Goal: Find specific fact: Find contact information

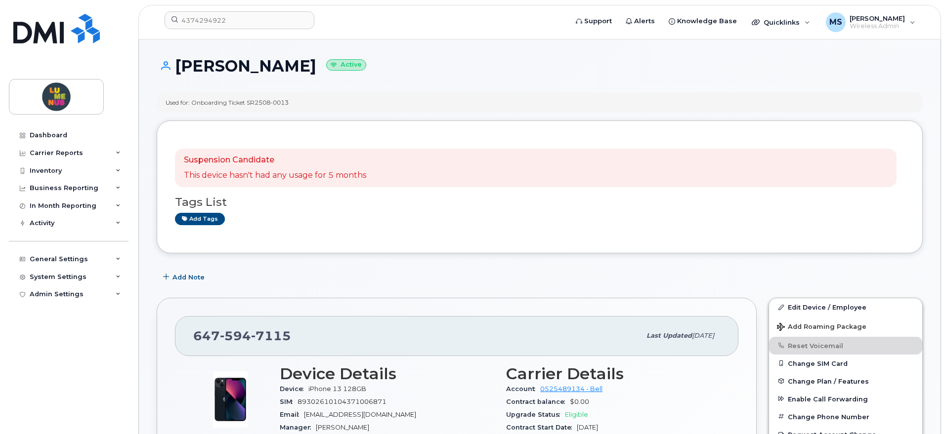
scroll to position [124, 0]
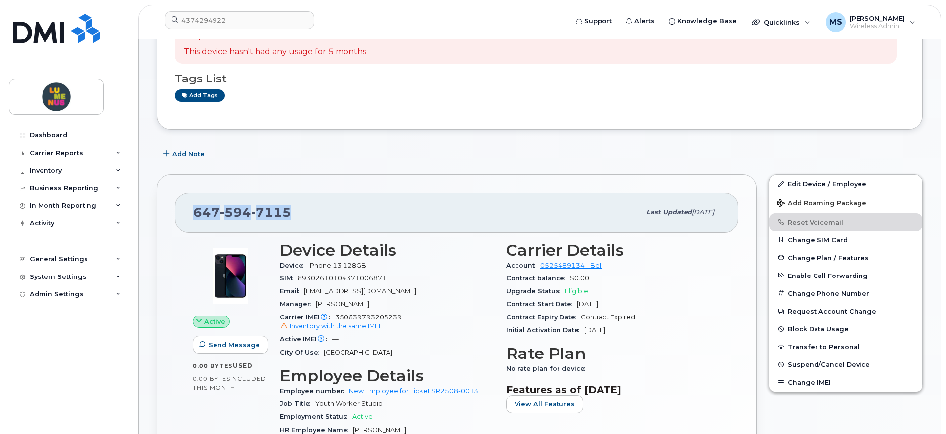
drag, startPoint x: 295, startPoint y: 204, endPoint x: 181, endPoint y: 215, distance: 113.7
click at [181, 215] on div "647 594 7115 Last updated Sep 15, 2025" at bounding box center [456, 213] width 563 height 40
copy span "647 594 7115"
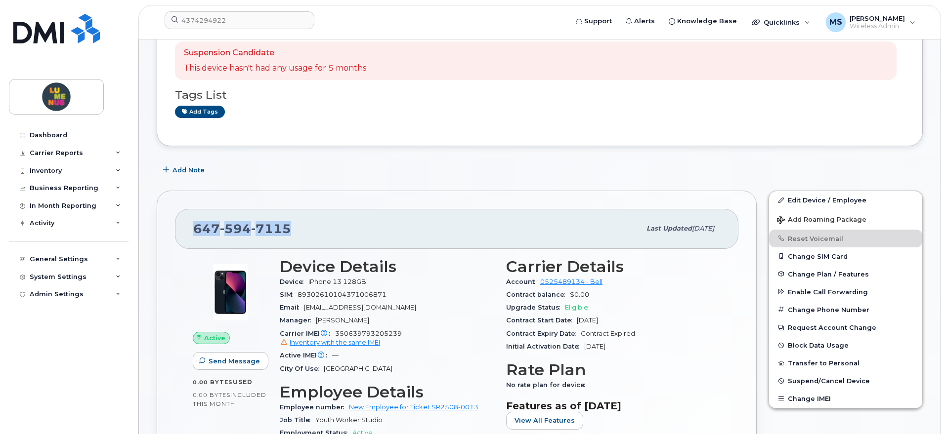
scroll to position [62, 0]
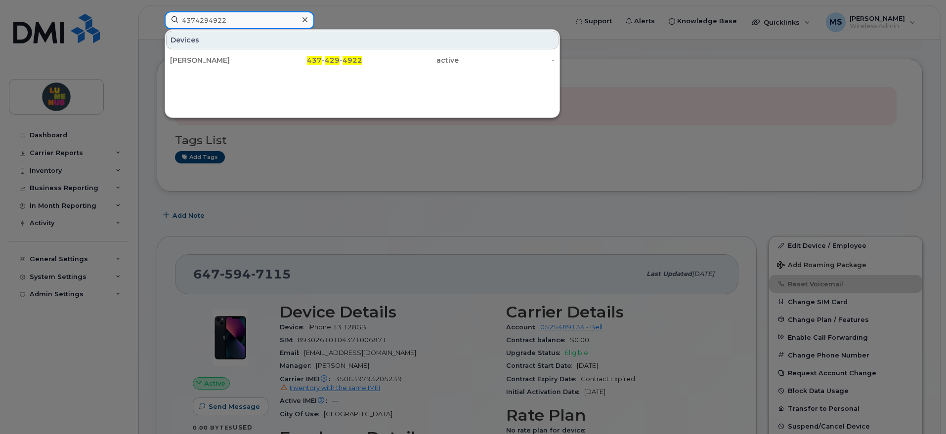
drag, startPoint x: 246, startPoint y: 22, endPoint x: 138, endPoint y: 22, distance: 107.3
click at [157, 22] on div "4374294922 Devices Carina Hetherton 437 - 429 - 4922 active -" at bounding box center [363, 22] width 412 height 22
type input "Megan"
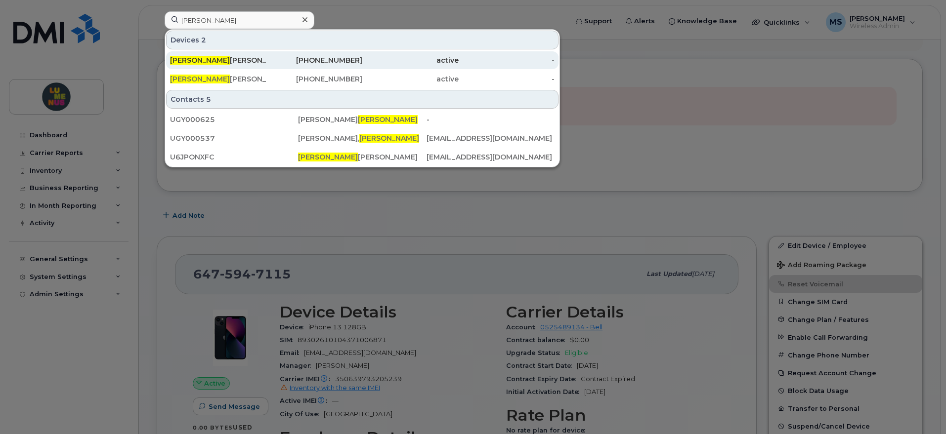
click at [199, 58] on div "Megan Mccaffrey" at bounding box center [218, 60] width 96 height 10
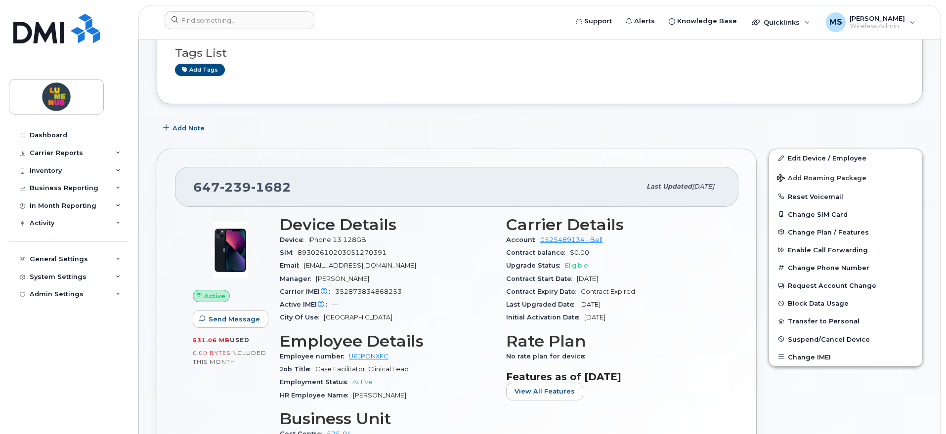
scroll to position [62, 0]
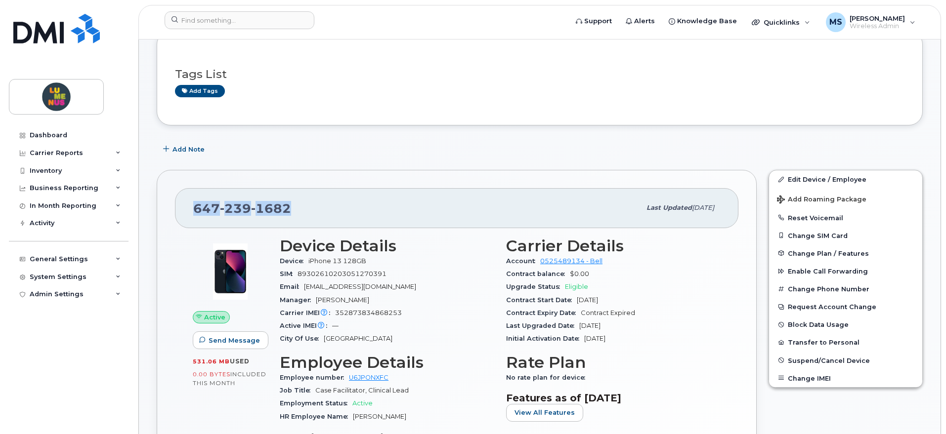
drag, startPoint x: 322, startPoint y: 208, endPoint x: 182, endPoint y: 203, distance: 140.5
click at [182, 203] on div "[PHONE_NUMBER] Last updated [DATE]" at bounding box center [456, 208] width 563 height 40
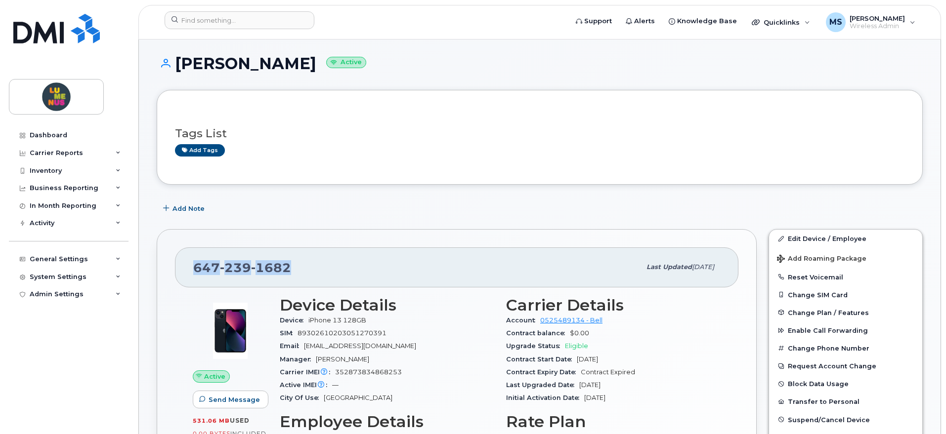
scroll to position [0, 0]
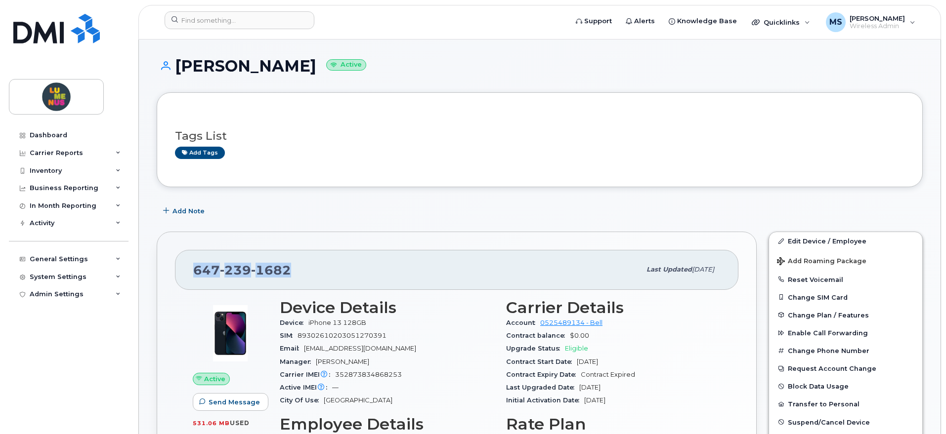
copy span "[PHONE_NUMBER]"
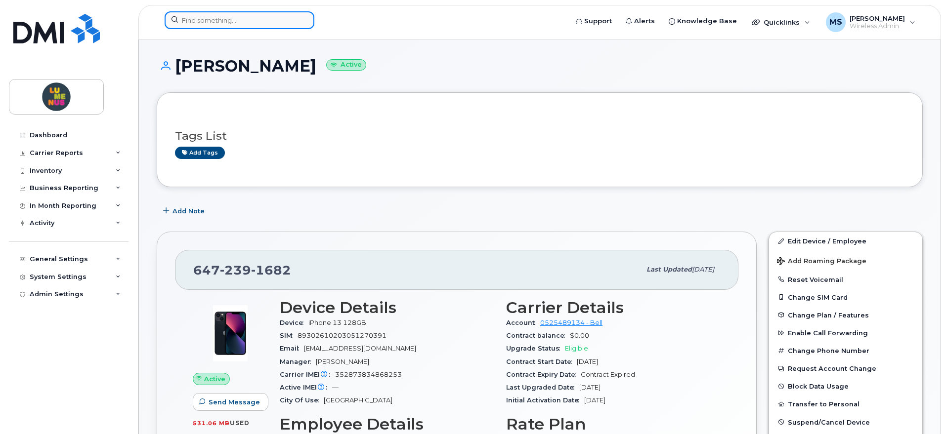
click at [221, 13] on input at bounding box center [240, 20] width 150 height 18
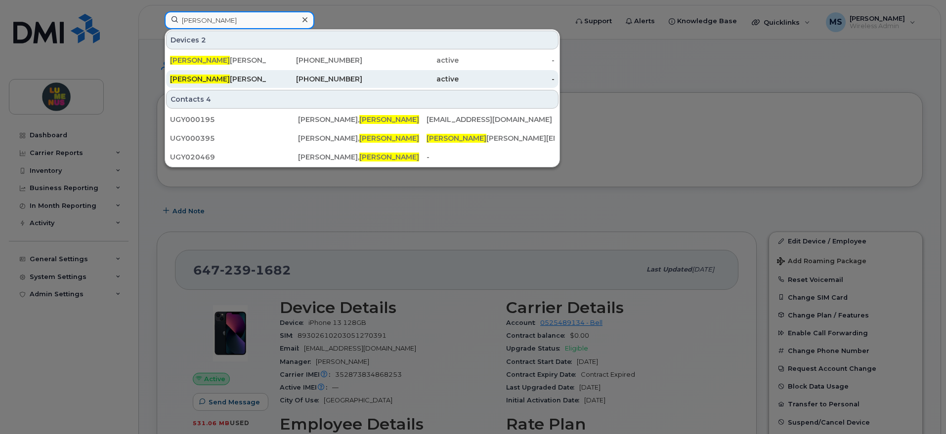
type input "amanda"
click at [366, 77] on div "active" at bounding box center [410, 79] width 96 height 10
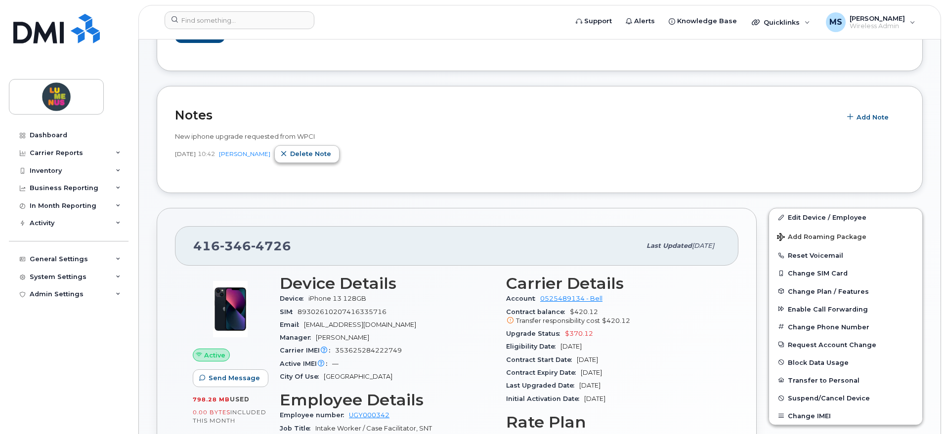
scroll to position [124, 0]
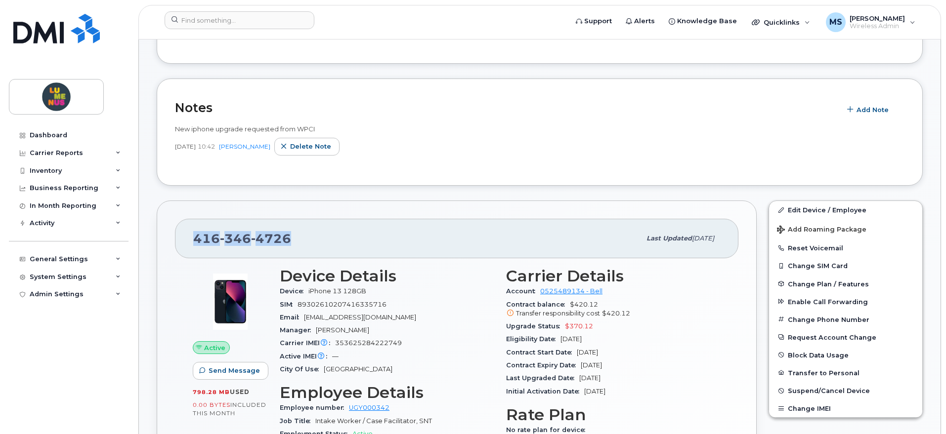
drag, startPoint x: 292, startPoint y: 238, endPoint x: 197, endPoint y: 242, distance: 95.5
click at [197, 243] on div "416 346 4726" at bounding box center [416, 238] width 447 height 21
copy span "416 346 4726"
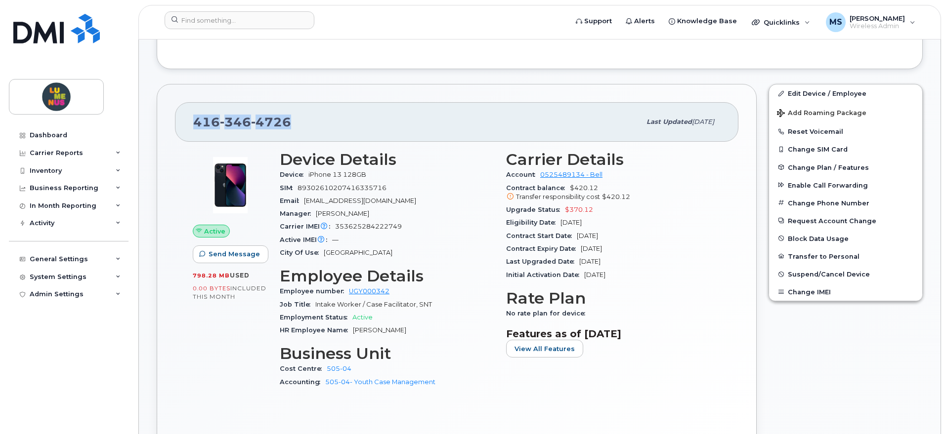
scroll to position [247, 0]
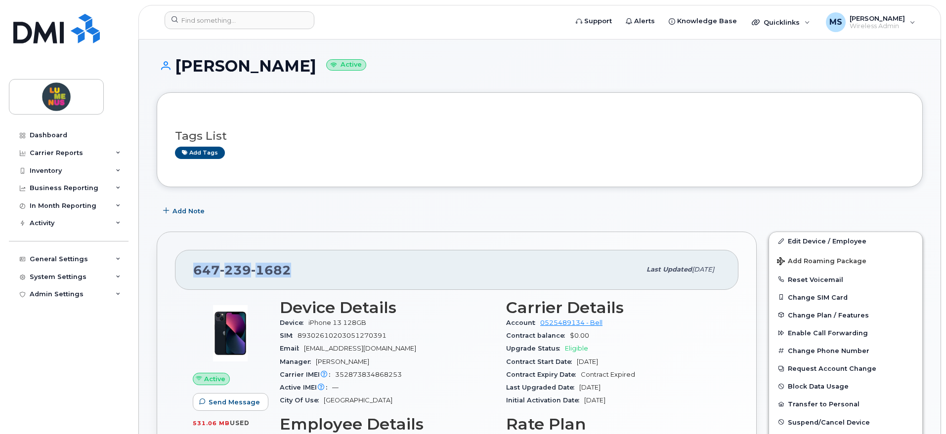
drag, startPoint x: 295, startPoint y: 273, endPoint x: 191, endPoint y: 274, distance: 103.3
click at [191, 274] on div "[PHONE_NUMBER] Last updated [DATE]" at bounding box center [456, 270] width 563 height 40
copy span "[PHONE_NUMBER]"
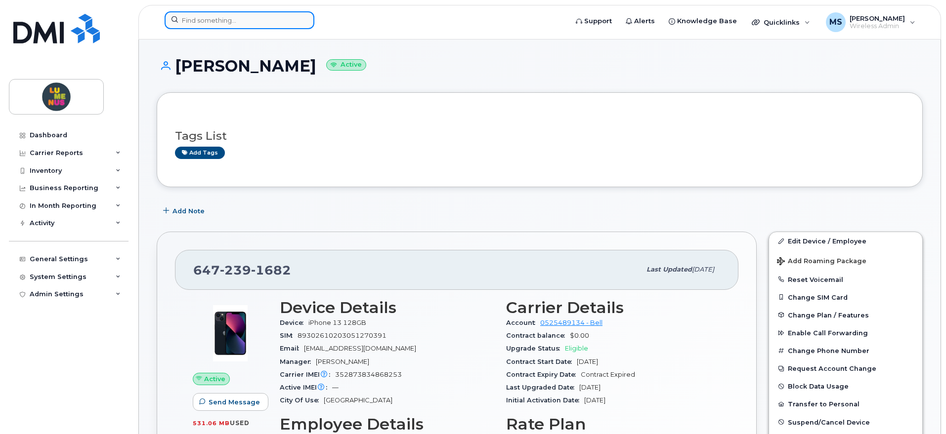
click at [268, 17] on input at bounding box center [240, 20] width 150 height 18
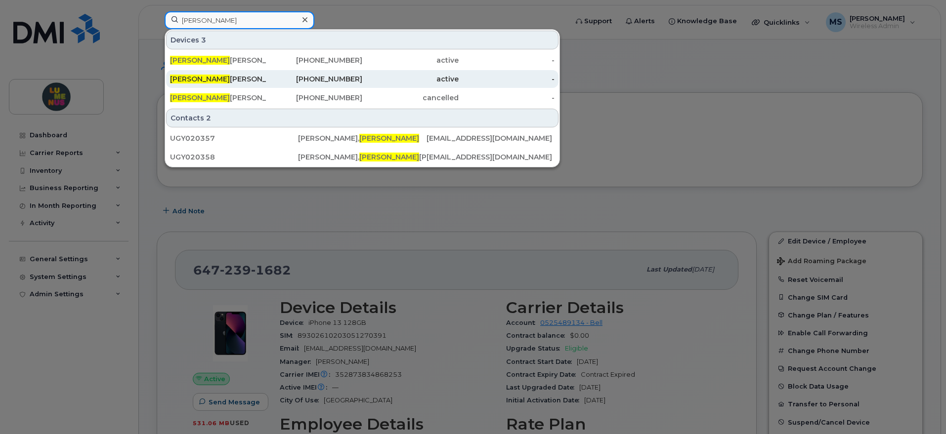
type input "theresa"
click at [234, 76] on div "Theresa Mensah" at bounding box center [218, 79] width 96 height 10
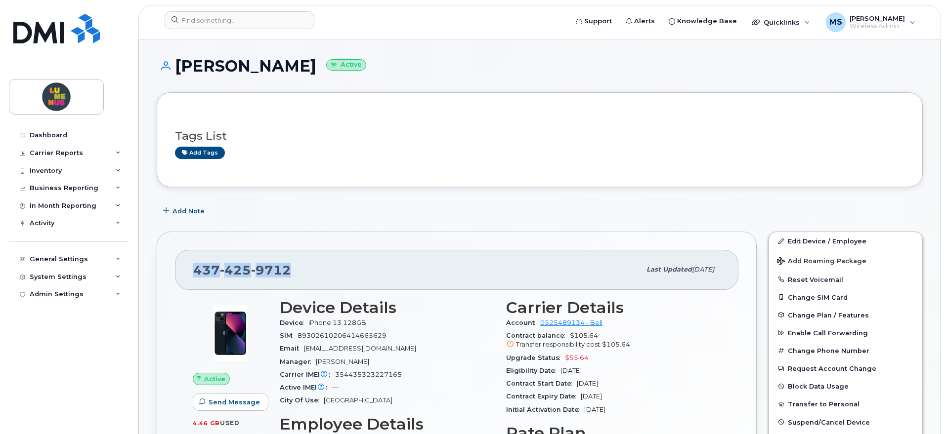
drag, startPoint x: 292, startPoint y: 266, endPoint x: 196, endPoint y: 267, distance: 95.4
click at [196, 268] on div "437 425 9712" at bounding box center [416, 270] width 447 height 21
copy span "437 425 9712"
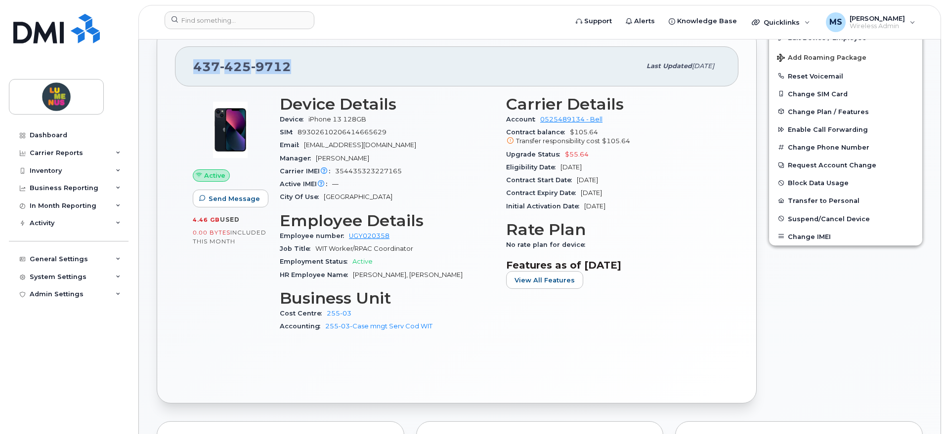
scroll to position [185, 0]
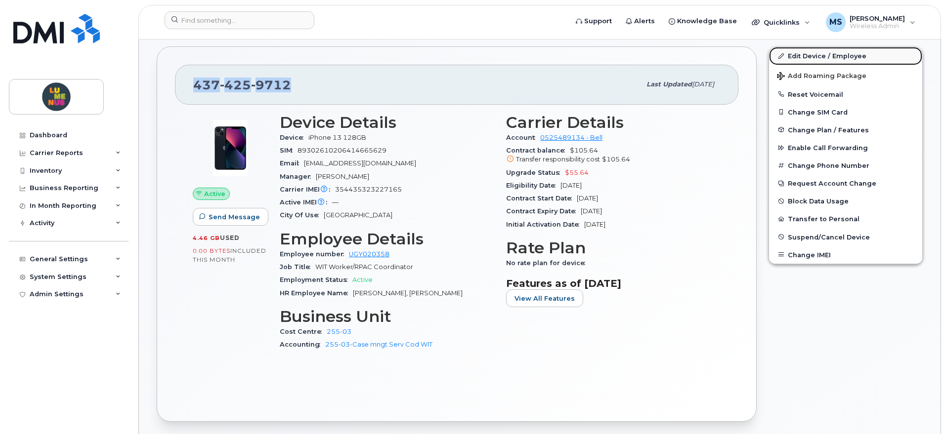
click at [824, 58] on link "Edit Device / Employee" at bounding box center [845, 56] width 153 height 18
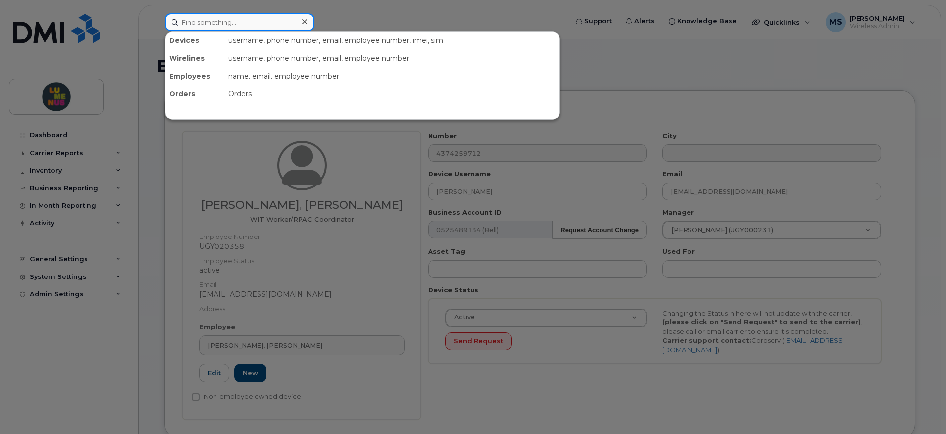
click at [207, 28] on input at bounding box center [240, 22] width 150 height 18
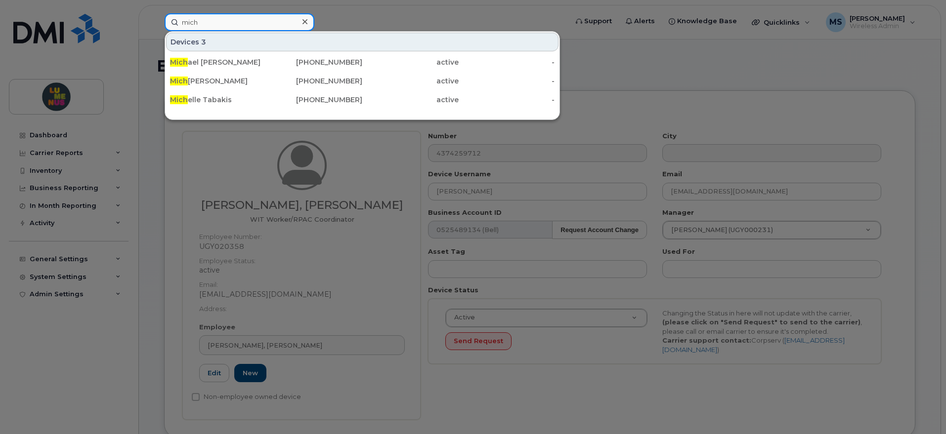
type input "miche"
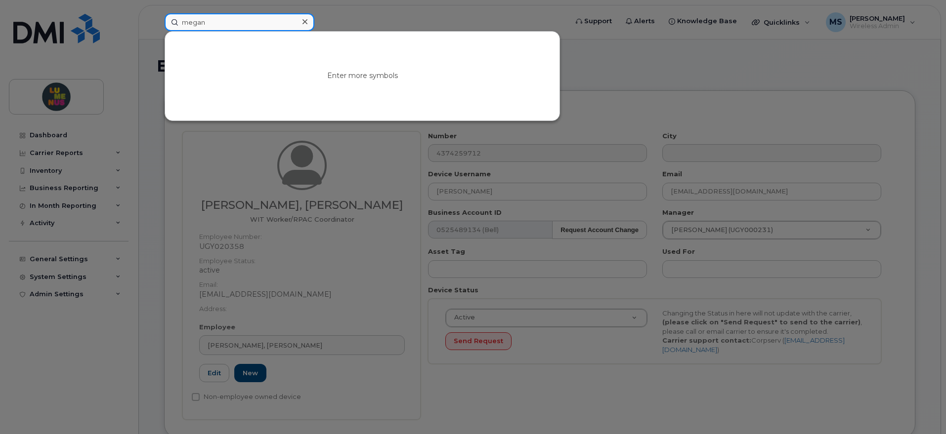
type input "megan"
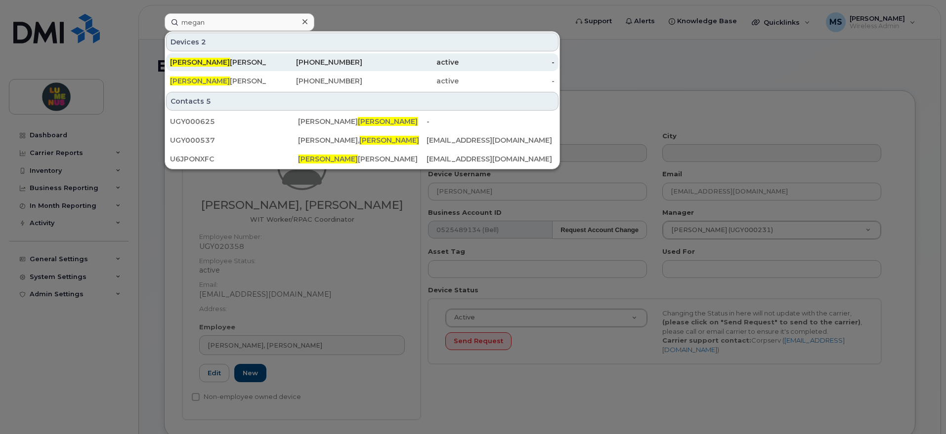
click at [195, 57] on div "[PERSON_NAME]" at bounding box center [218, 62] width 96 height 18
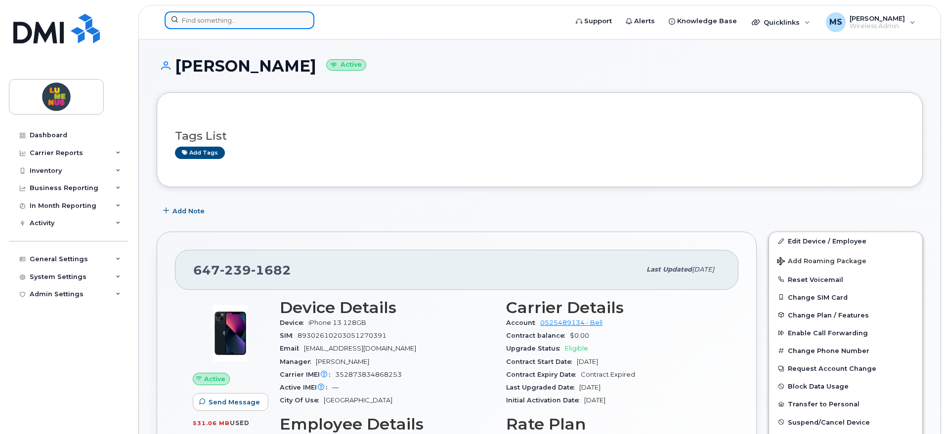
click at [260, 19] on input at bounding box center [240, 20] width 150 height 18
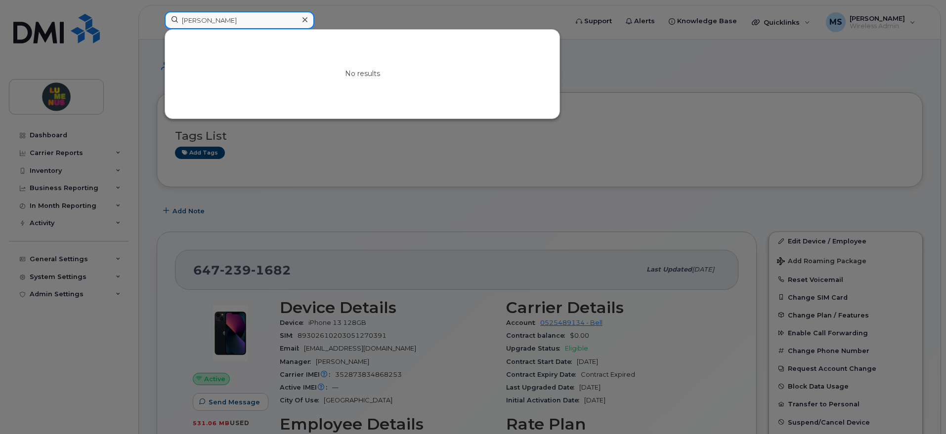
type input "amanda"
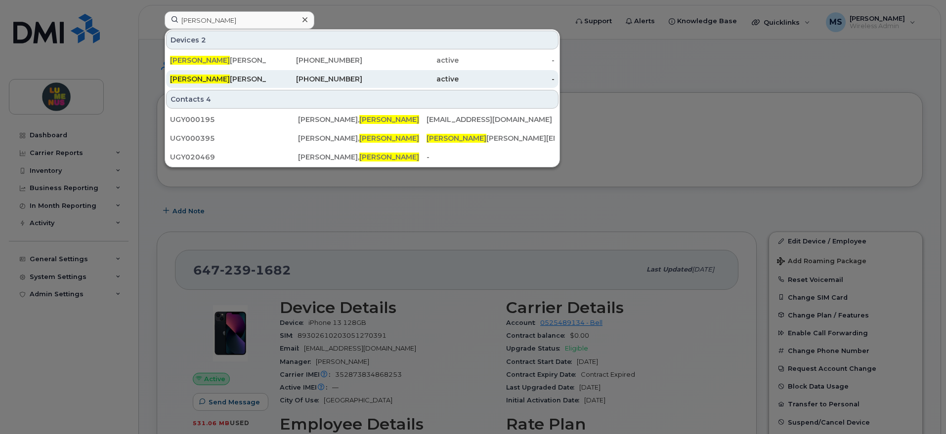
click at [238, 74] on div "Amanda Saunders" at bounding box center [218, 79] width 96 height 18
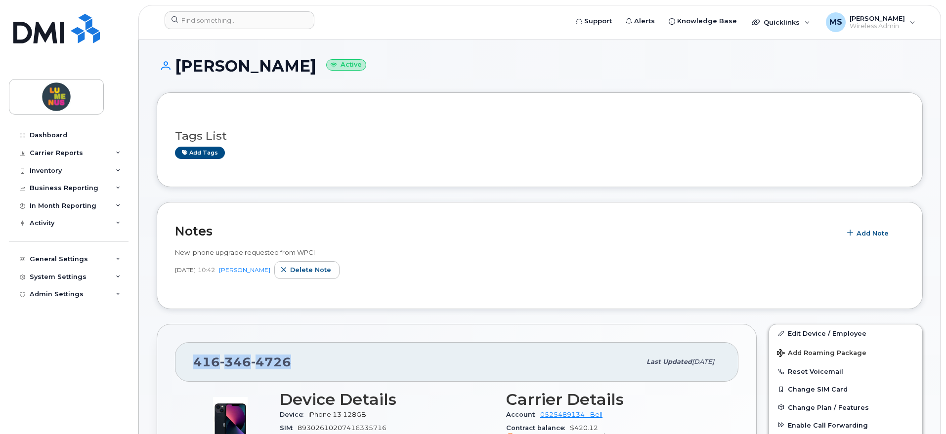
drag, startPoint x: 293, startPoint y: 364, endPoint x: 195, endPoint y: 365, distance: 97.9
click at [195, 365] on div "[PHONE_NUMBER]" at bounding box center [416, 362] width 447 height 21
copy span "[PHONE_NUMBER]"
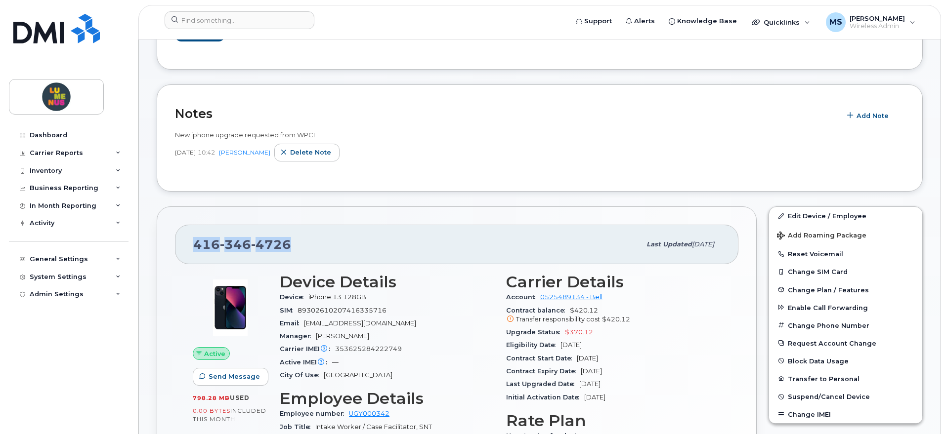
scroll to position [124, 0]
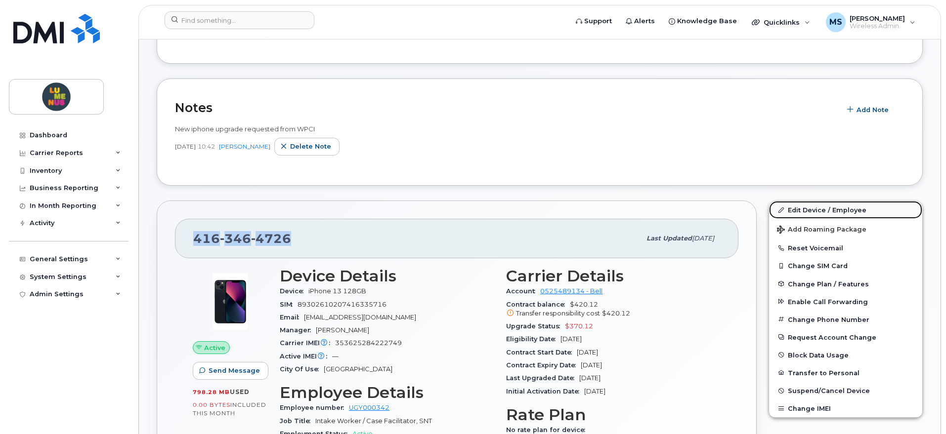
click at [816, 204] on link "Edit Device / Employee" at bounding box center [845, 210] width 153 height 18
